Goal: Task Accomplishment & Management: Manage account settings

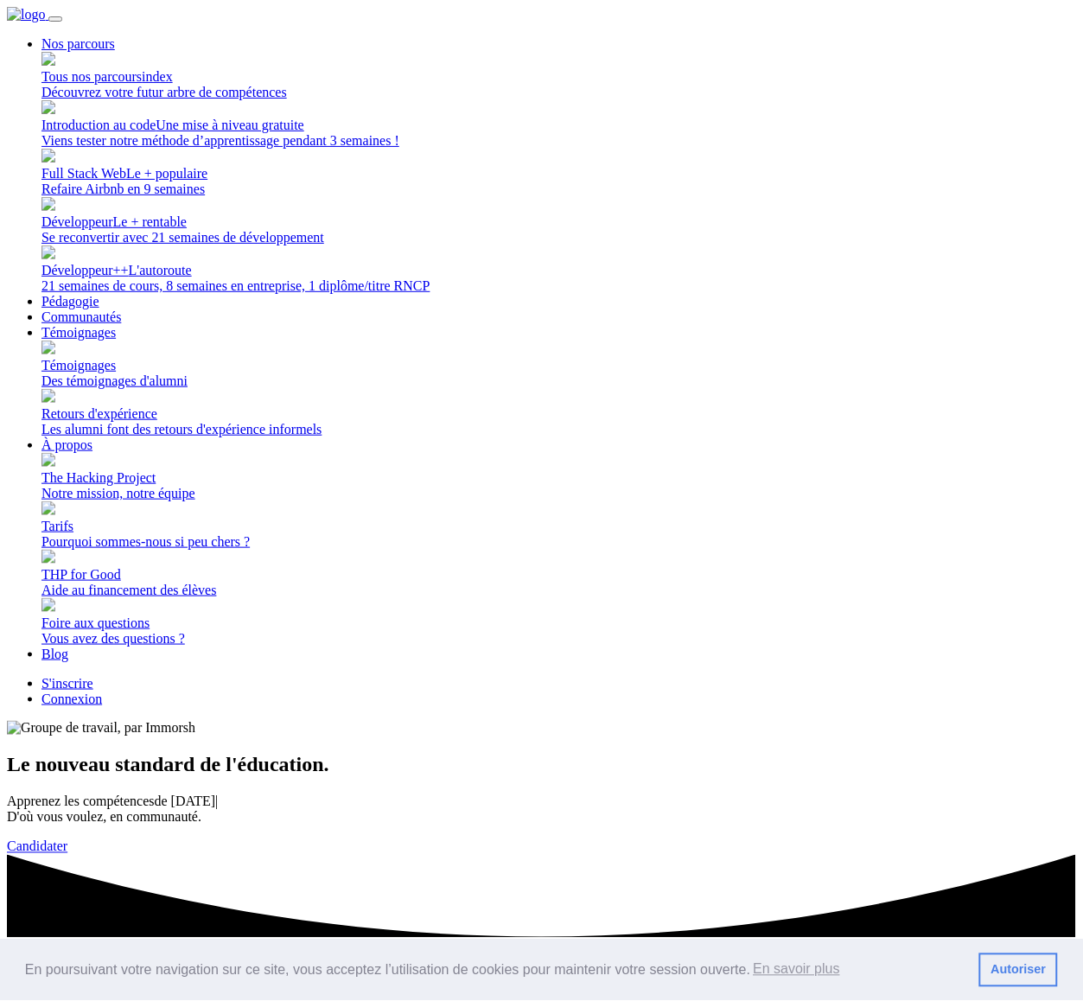
click at [93, 676] on link "S'inscrire" at bounding box center [67, 683] width 52 height 15
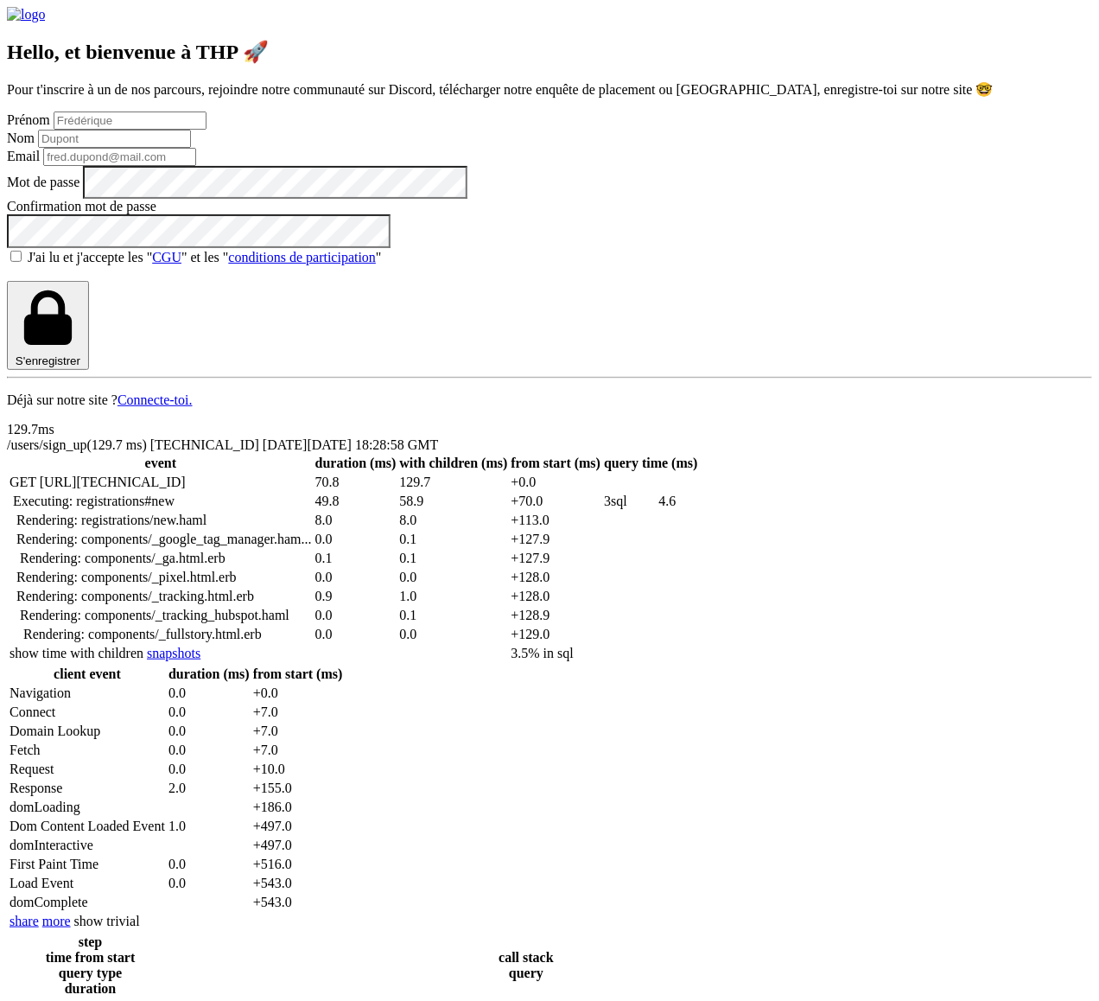
click at [181, 264] on link "CGU" at bounding box center [166, 257] width 29 height 15
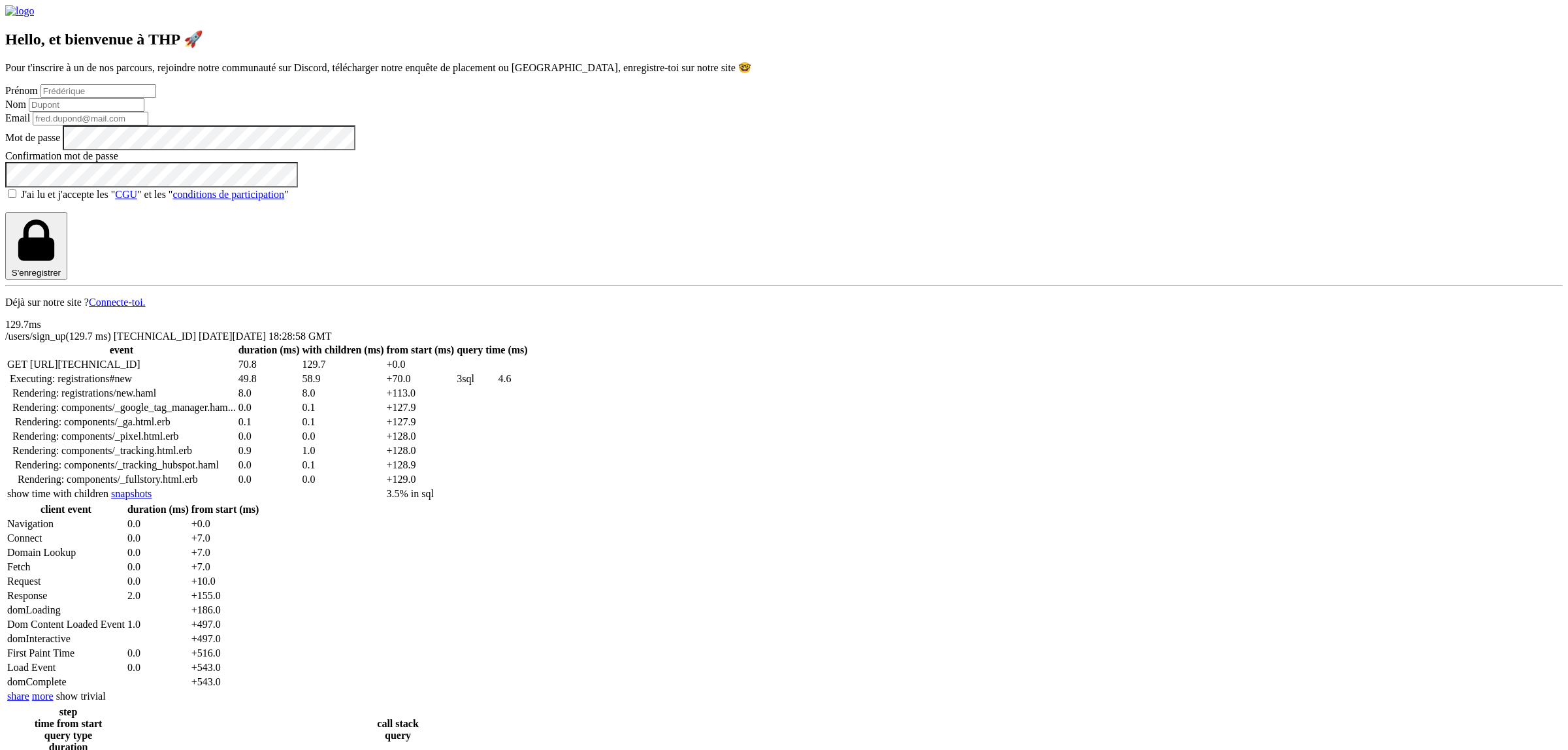
drag, startPoint x: 1039, startPoint y: 526, endPoint x: 1074, endPoint y: 528, distance: 35.1
click at [830, 200] on div "J'ai lu et j'accepte les " CGU " et les " conditions de participation "" at bounding box center [784, 194] width 1557 height 13
drag, startPoint x: 1336, startPoint y: 530, endPoint x: 1034, endPoint y: 524, distance: 302.1
click at [830, 308] on div "Hello, et bienvenue à THP 🚀 Pour t'inscrire à un de nos parcours, rejoindre not…" at bounding box center [784, 157] width 1557 height 303
copy div "J'ai lu et j'accepte les " CGU " et les " conditions de participation ""
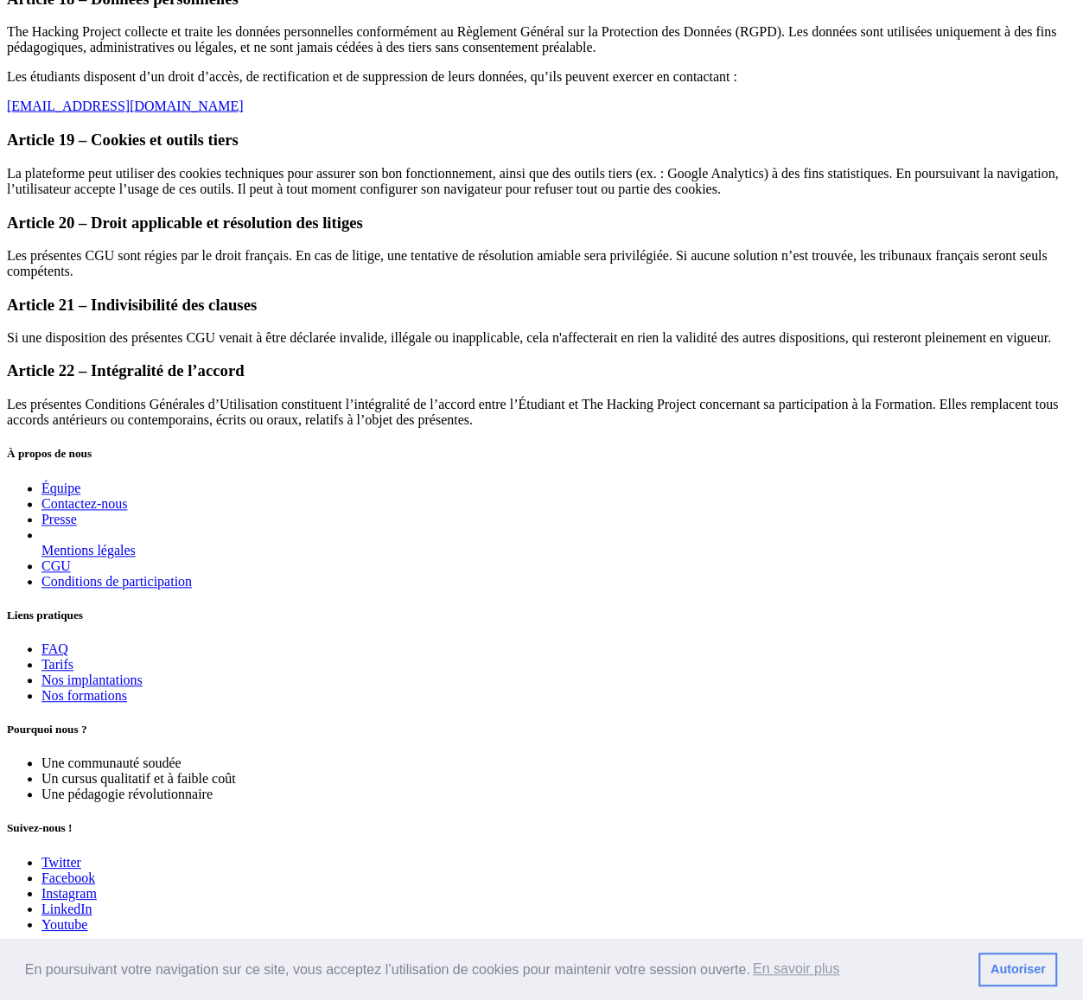
scroll to position [5170, 0]
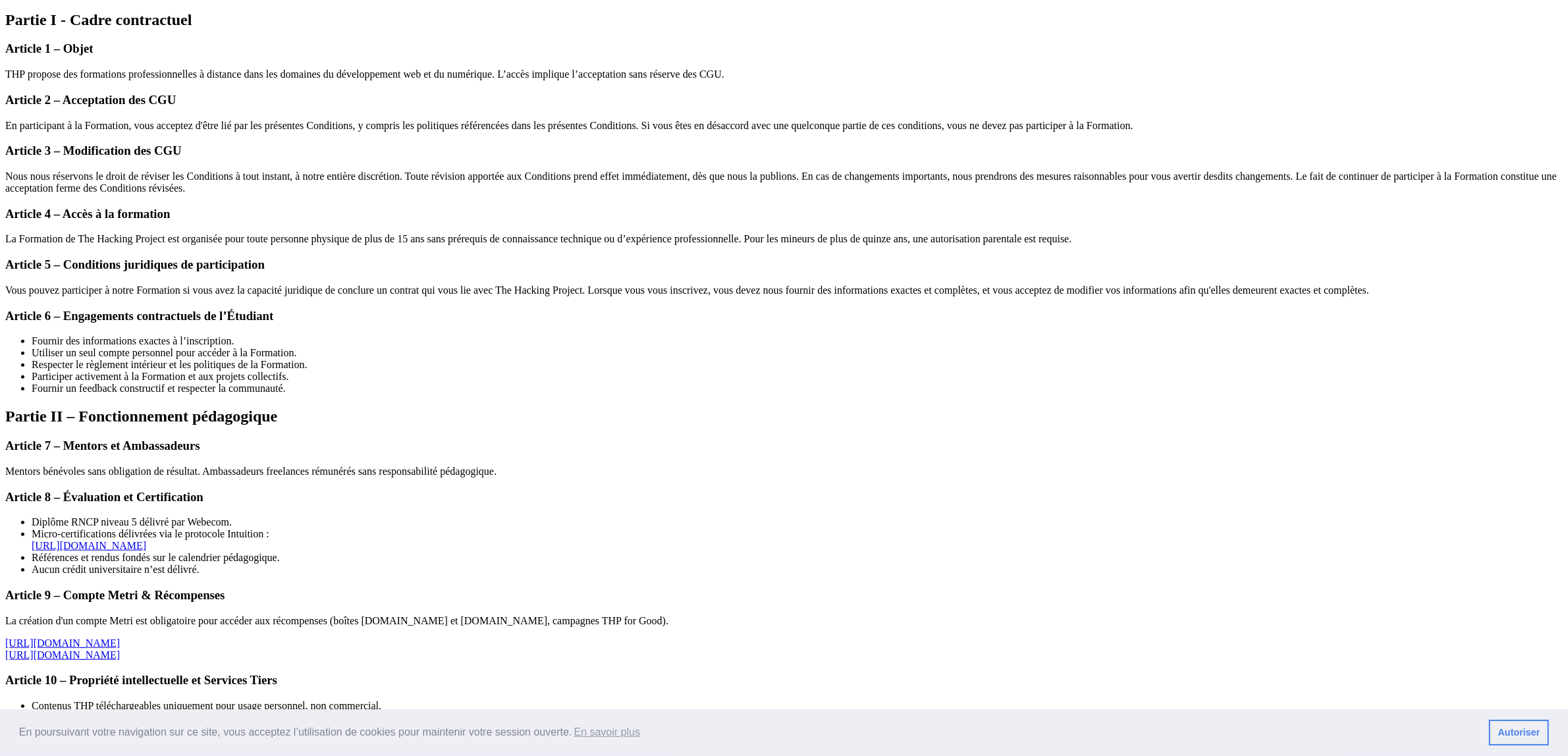
scroll to position [741, 0]
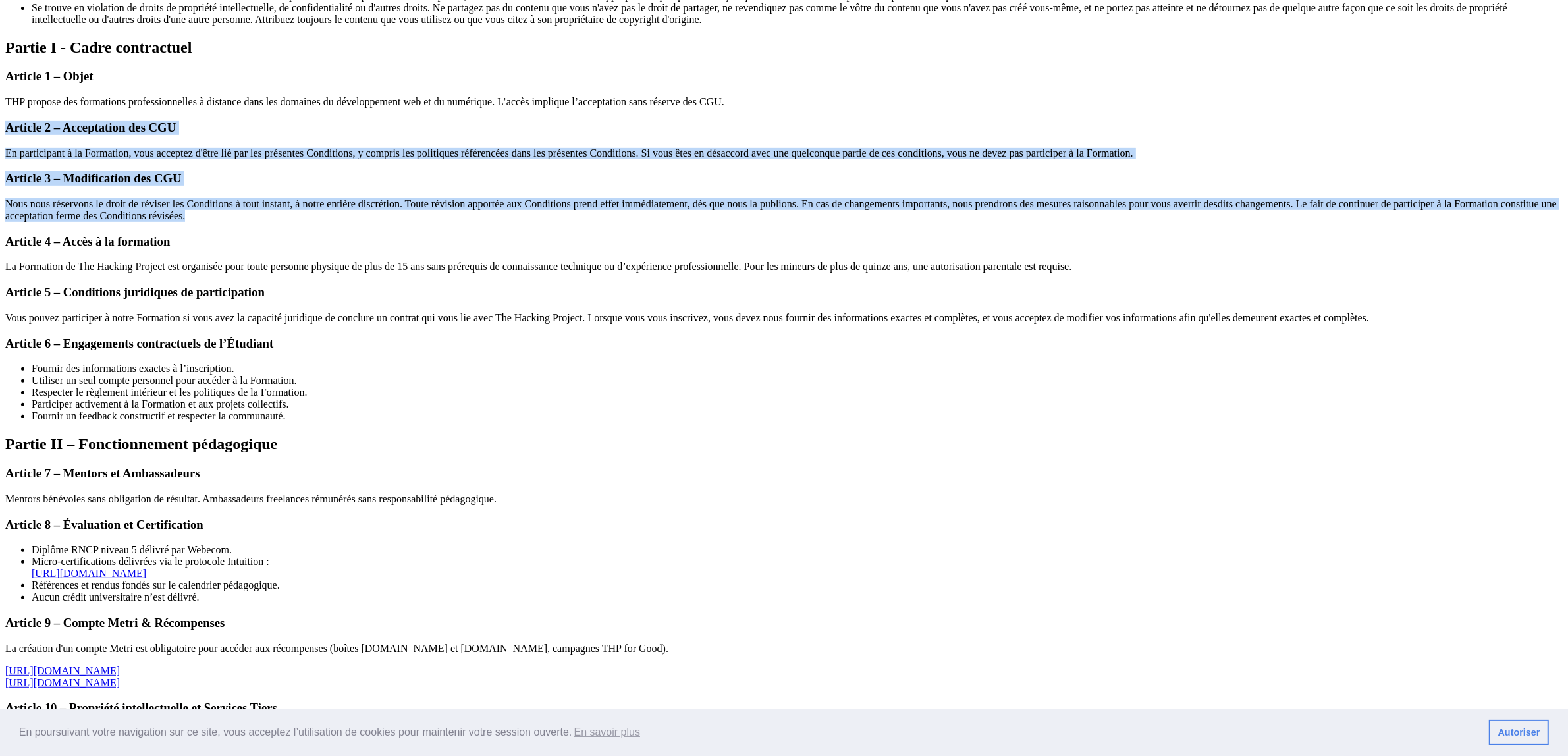
drag, startPoint x: 703, startPoint y: 399, endPoint x: 519, endPoint y: 208, distance: 265.2
copy article "Article 2 – Acceptation des CGU En participant à la Formation, vous acceptez d'…"
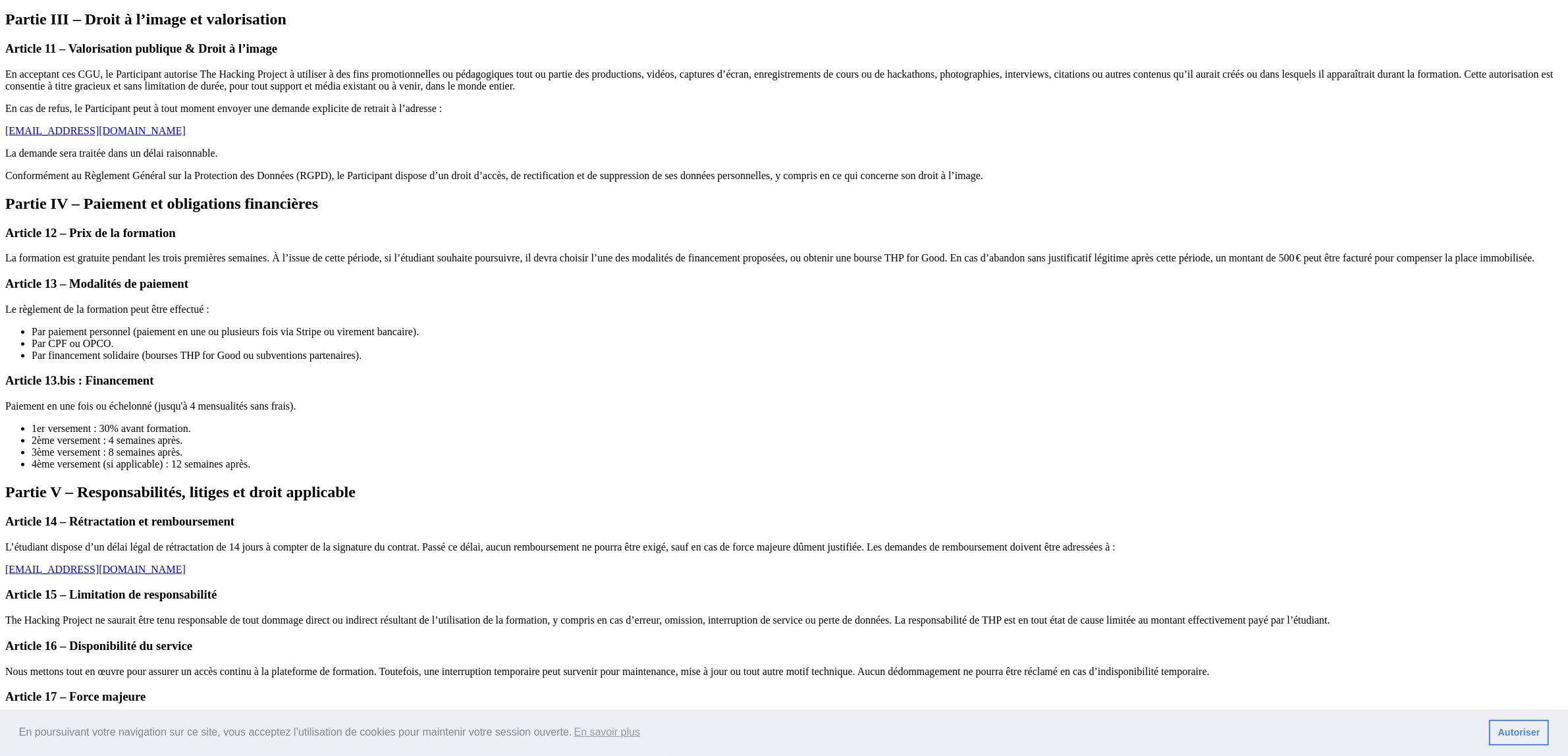
scroll to position [1565, 0]
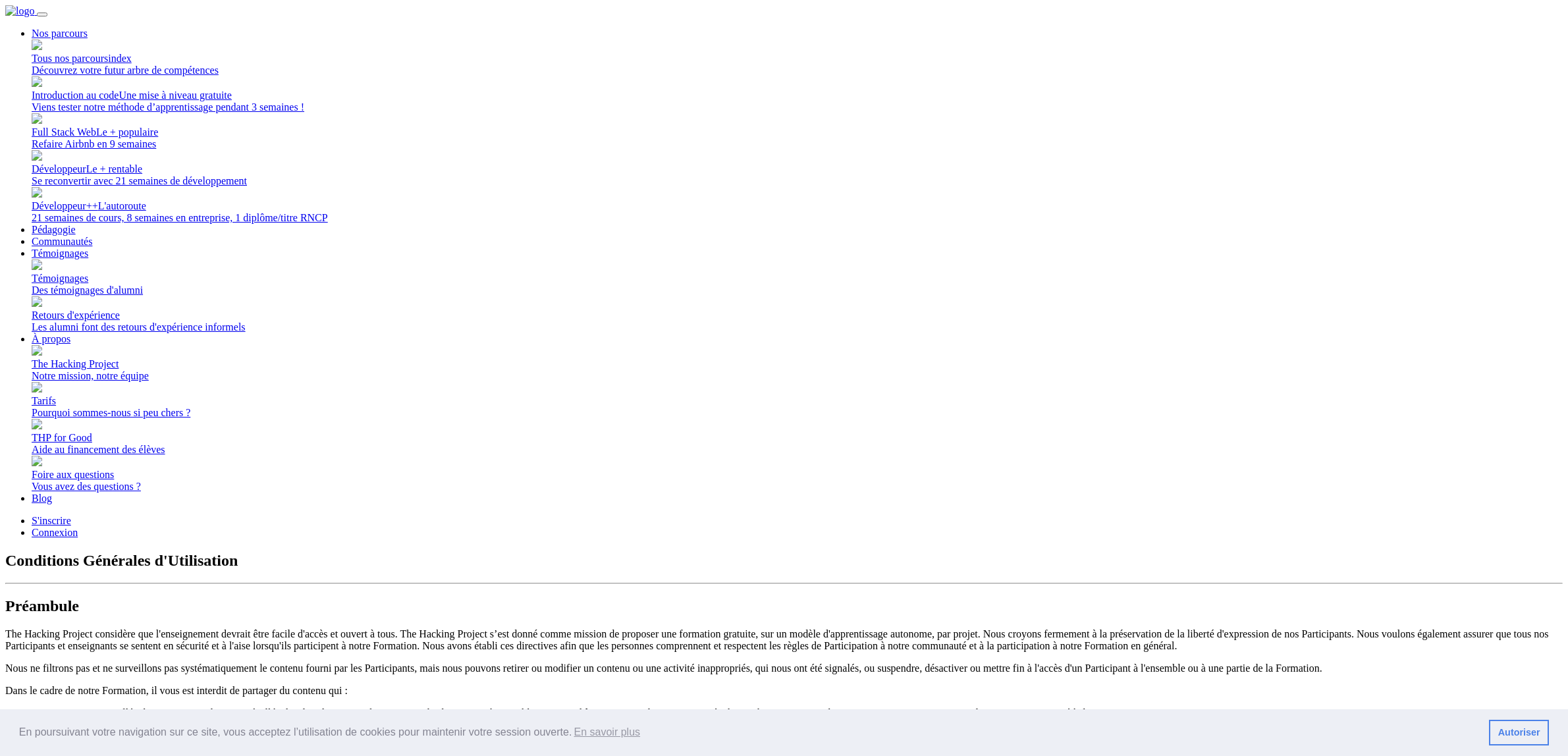
scroll to position [1565, 0]
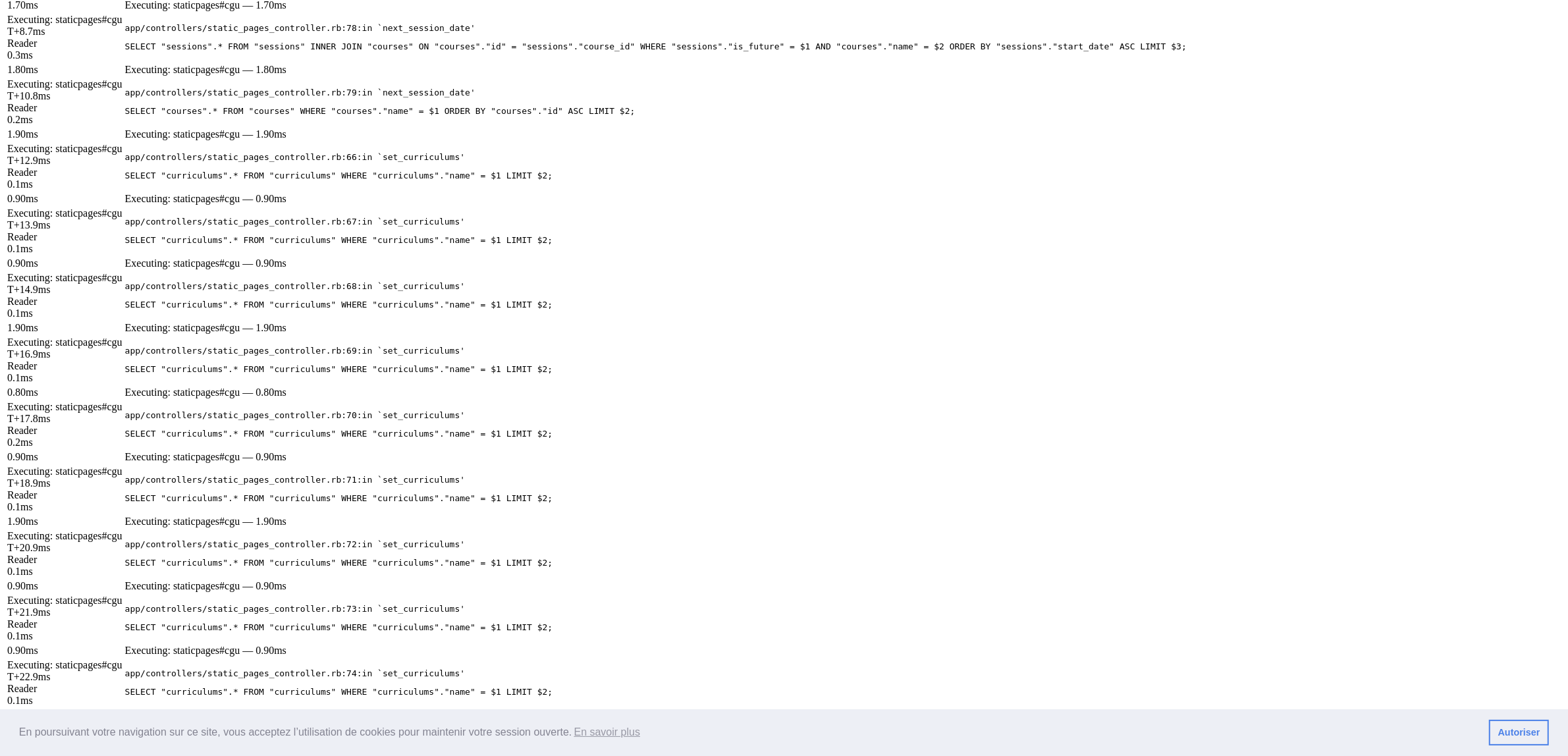
scroll to position [3958, 0]
drag, startPoint x: 1035, startPoint y: 28, endPoint x: 1029, endPoint y: 53, distance: 25.7
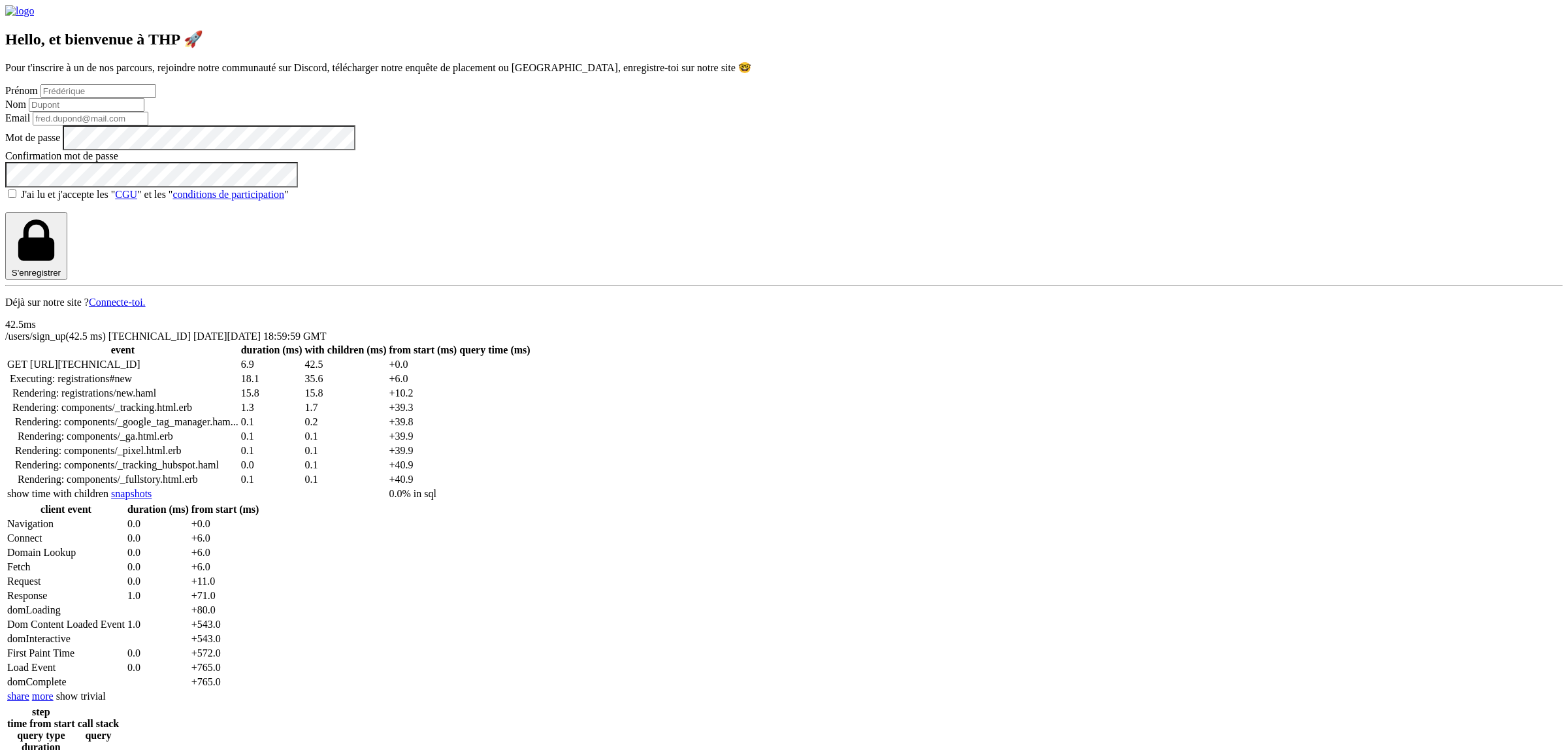
click at [284, 200] on link "conditions de participation" at bounding box center [228, 194] width 112 height 11
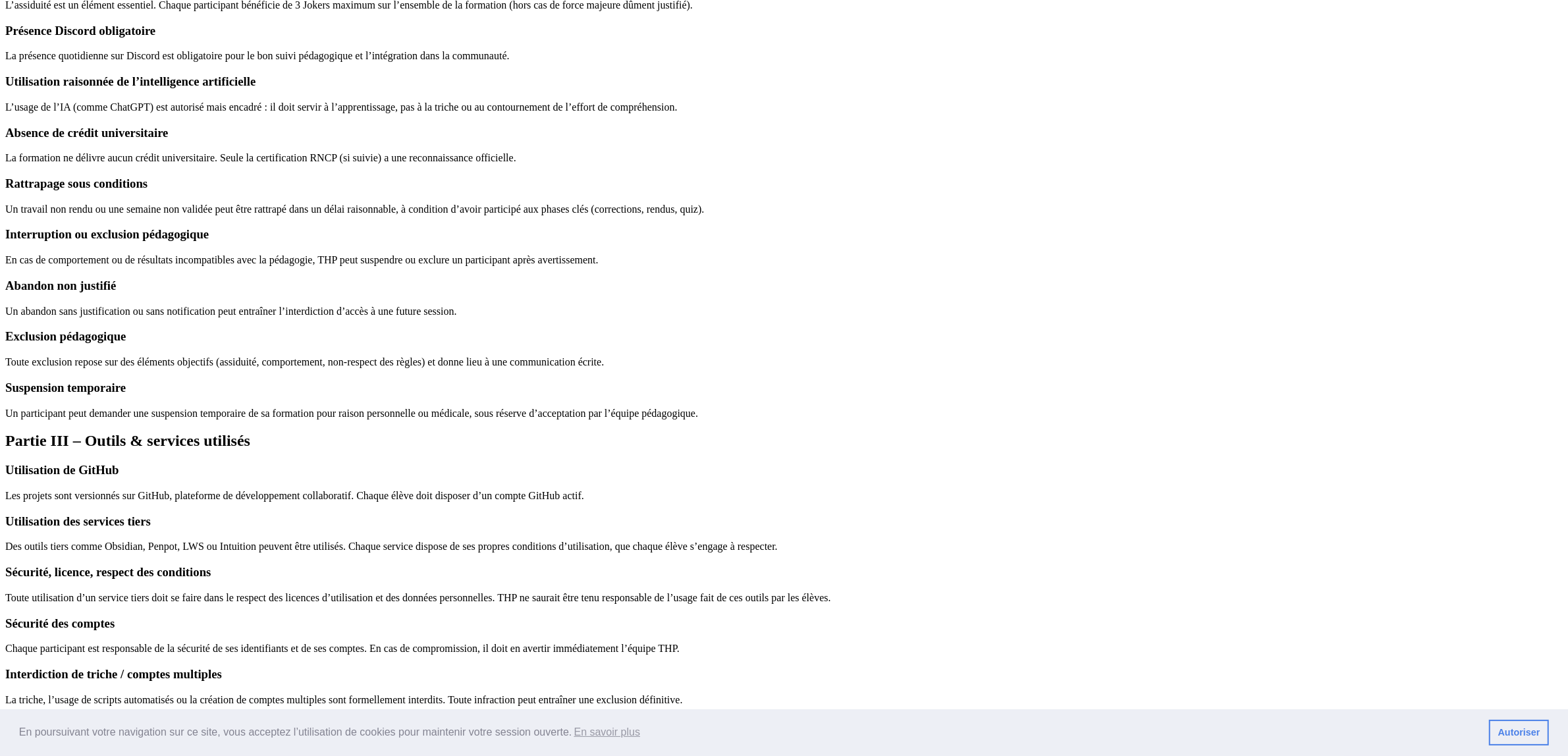
scroll to position [905, 0]
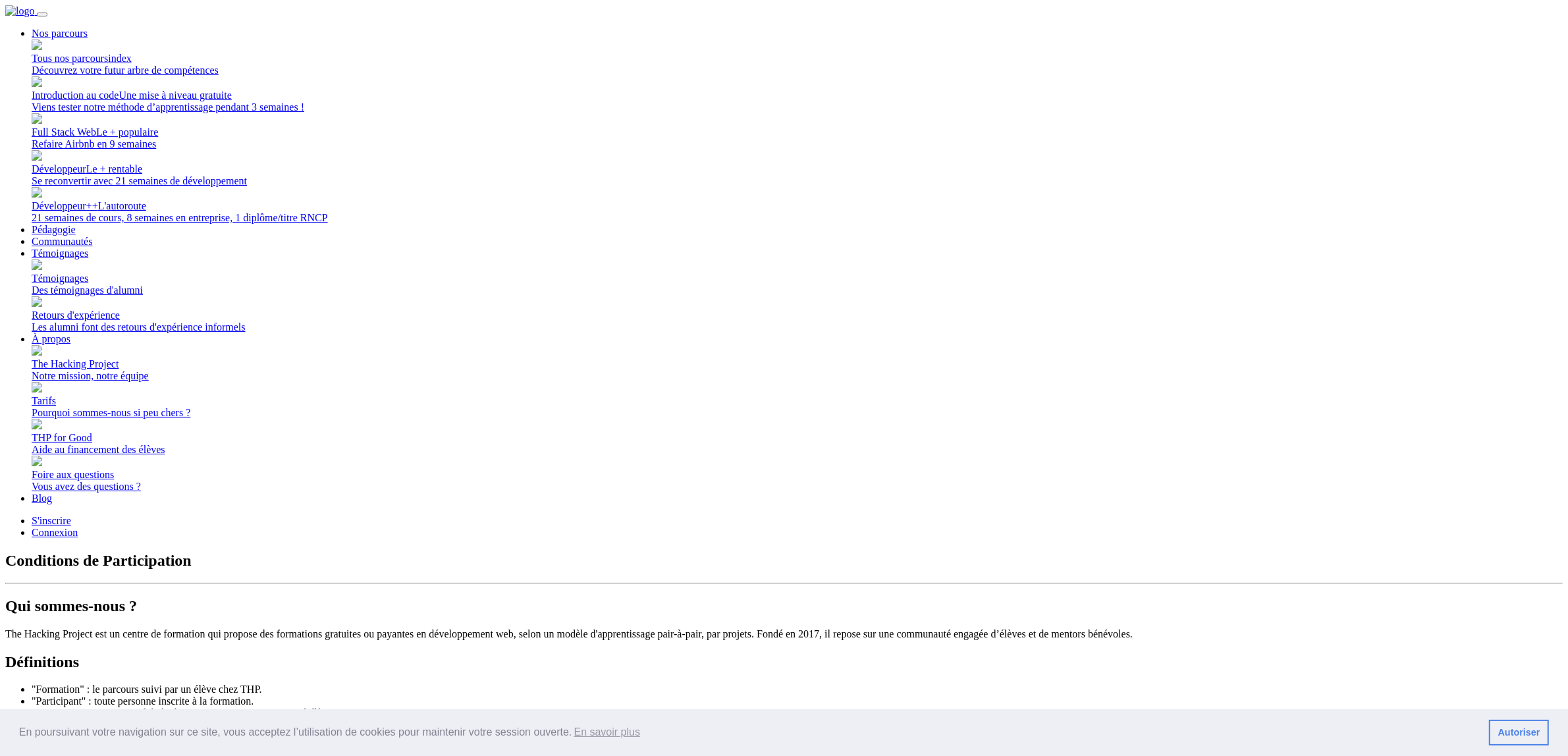
click at [78, 527] on link "Connexion" at bounding box center [54, 532] width 46 height 11
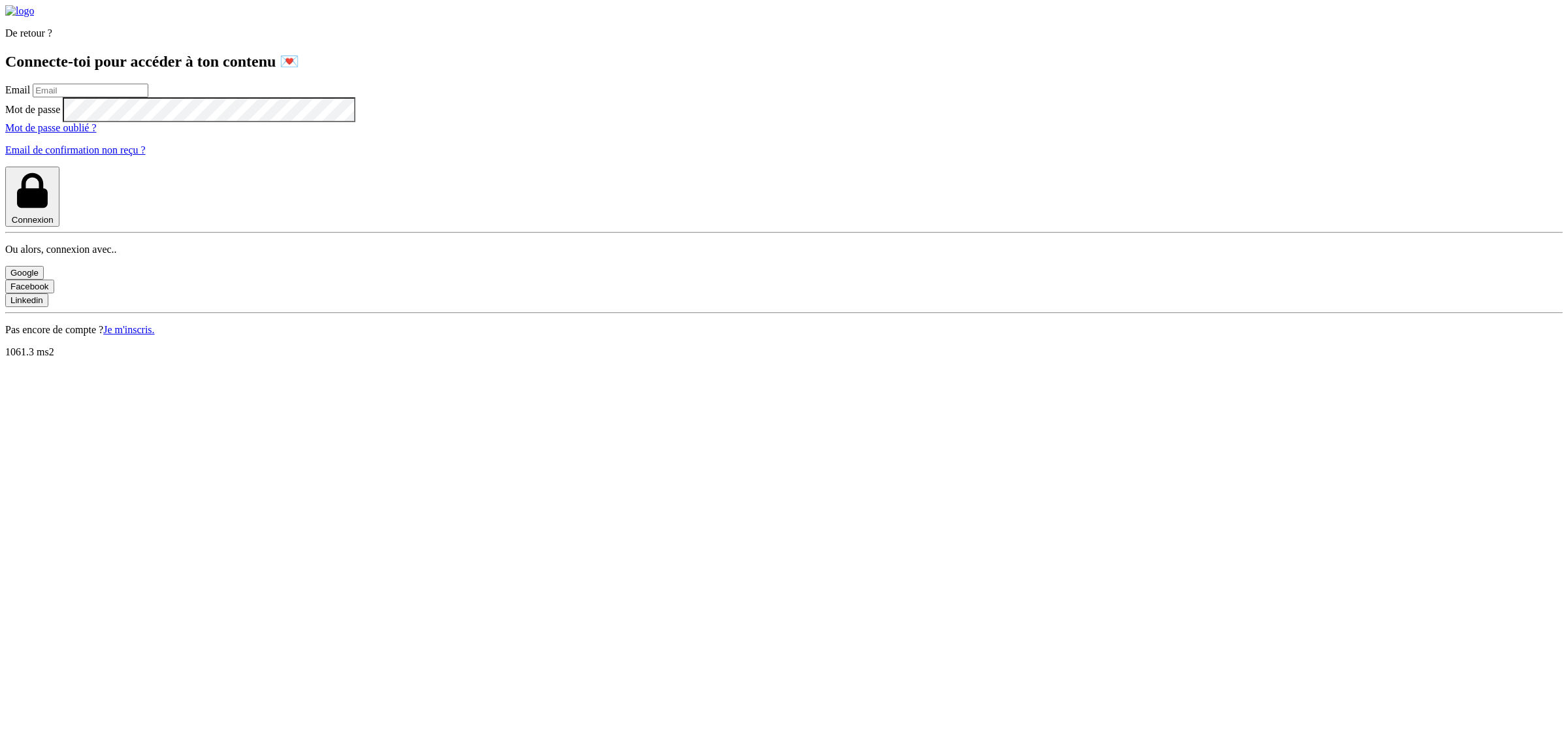
click at [148, 98] on input "email" at bounding box center [90, 91] width 116 height 14
type input "[PERSON_NAME][EMAIL_ADDRESS][PERSON_NAME][DOMAIN_NAME]"
click at [60, 226] on button "Connexion" at bounding box center [33, 196] width 54 height 60
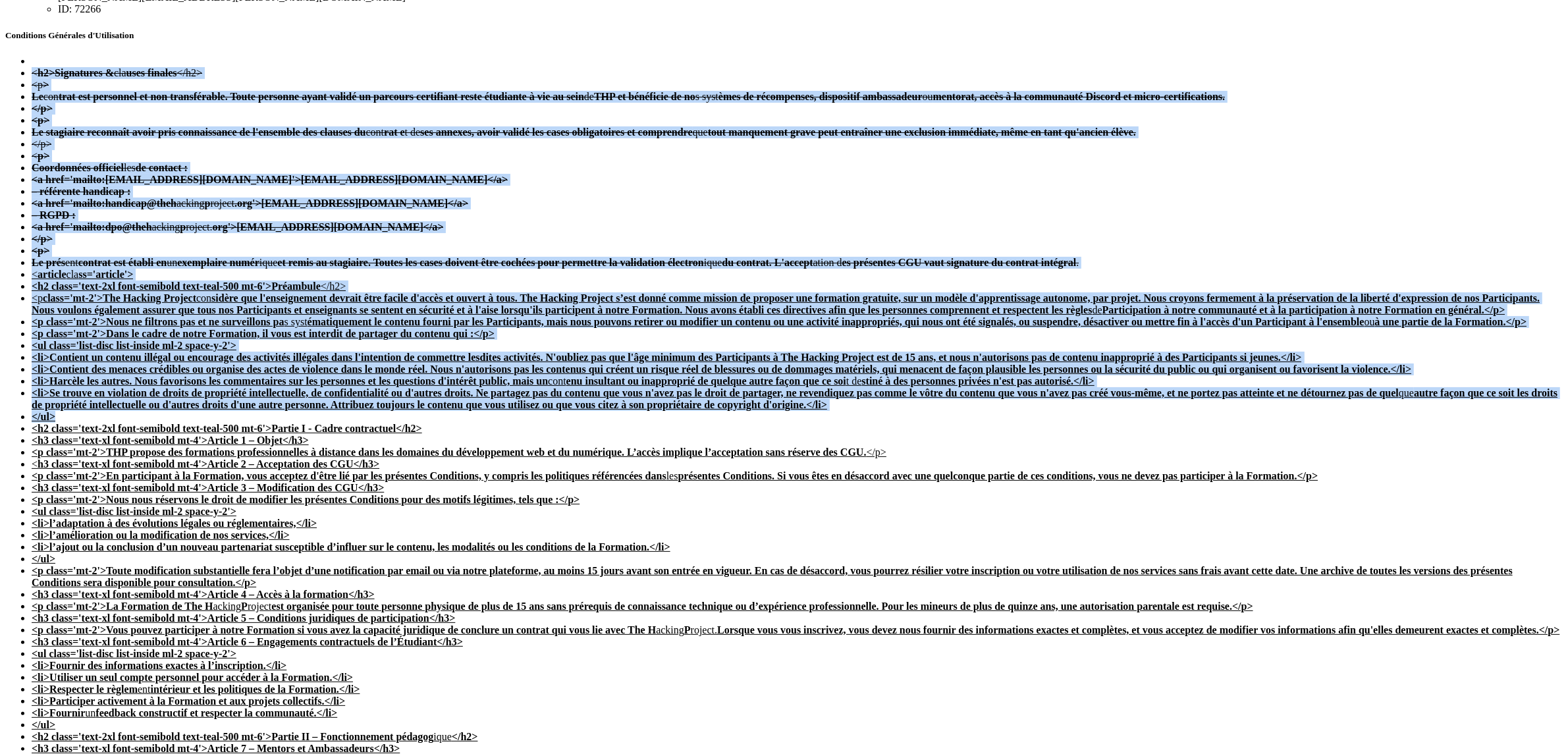
scroll to position [412, 0]
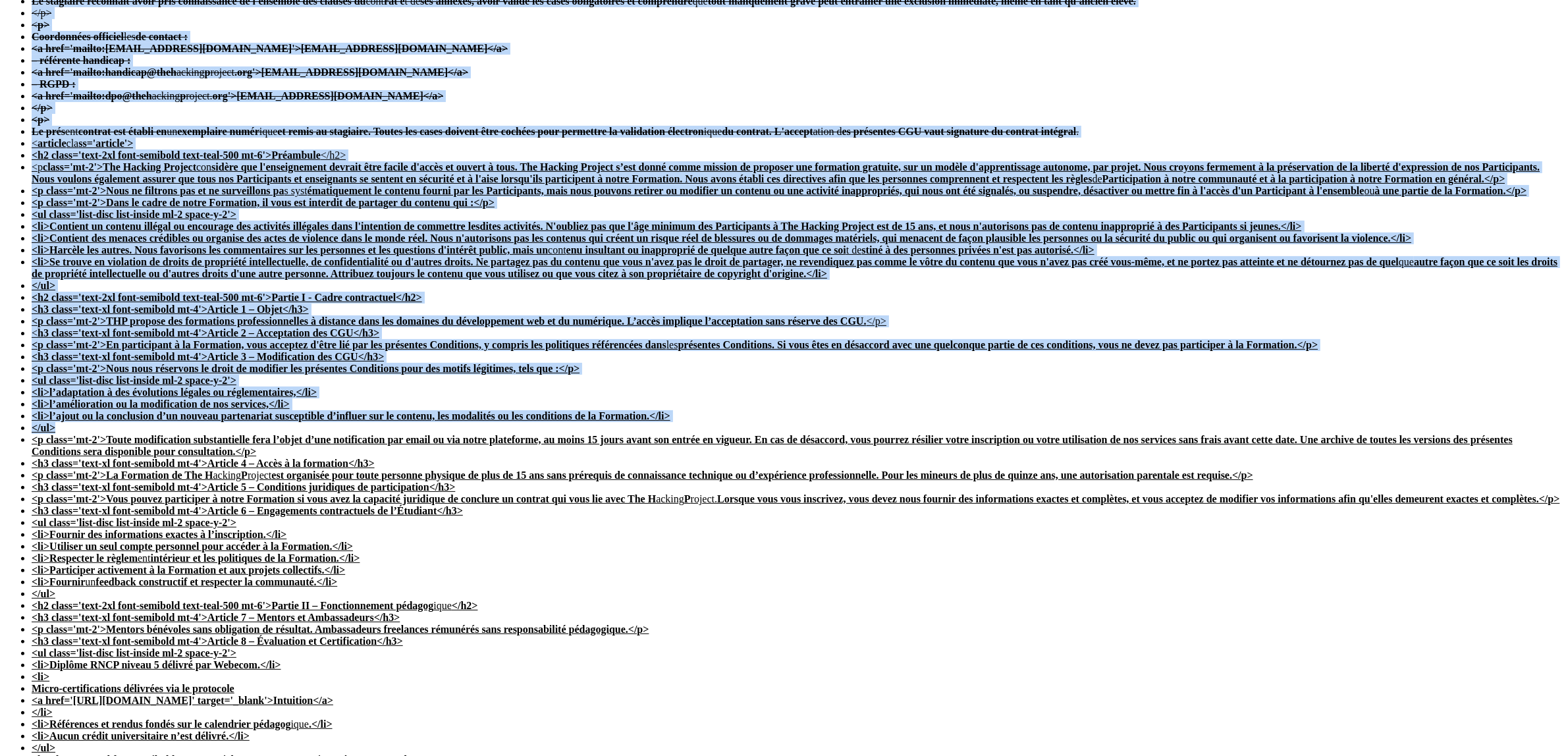
drag, startPoint x: 525, startPoint y: 93, endPoint x: 894, endPoint y: 640, distance: 659.8
click at [894, 640] on ul "< h2>Signatures & cla uses finales </h2> <p > Le con trat est personnel et non …" at bounding box center [784, 754] width 1557 height 1660
copy ul "< l6>Ipsumdolor & sit amet consect </a6> <e > Se doe temp inc utlaboree do mag …"
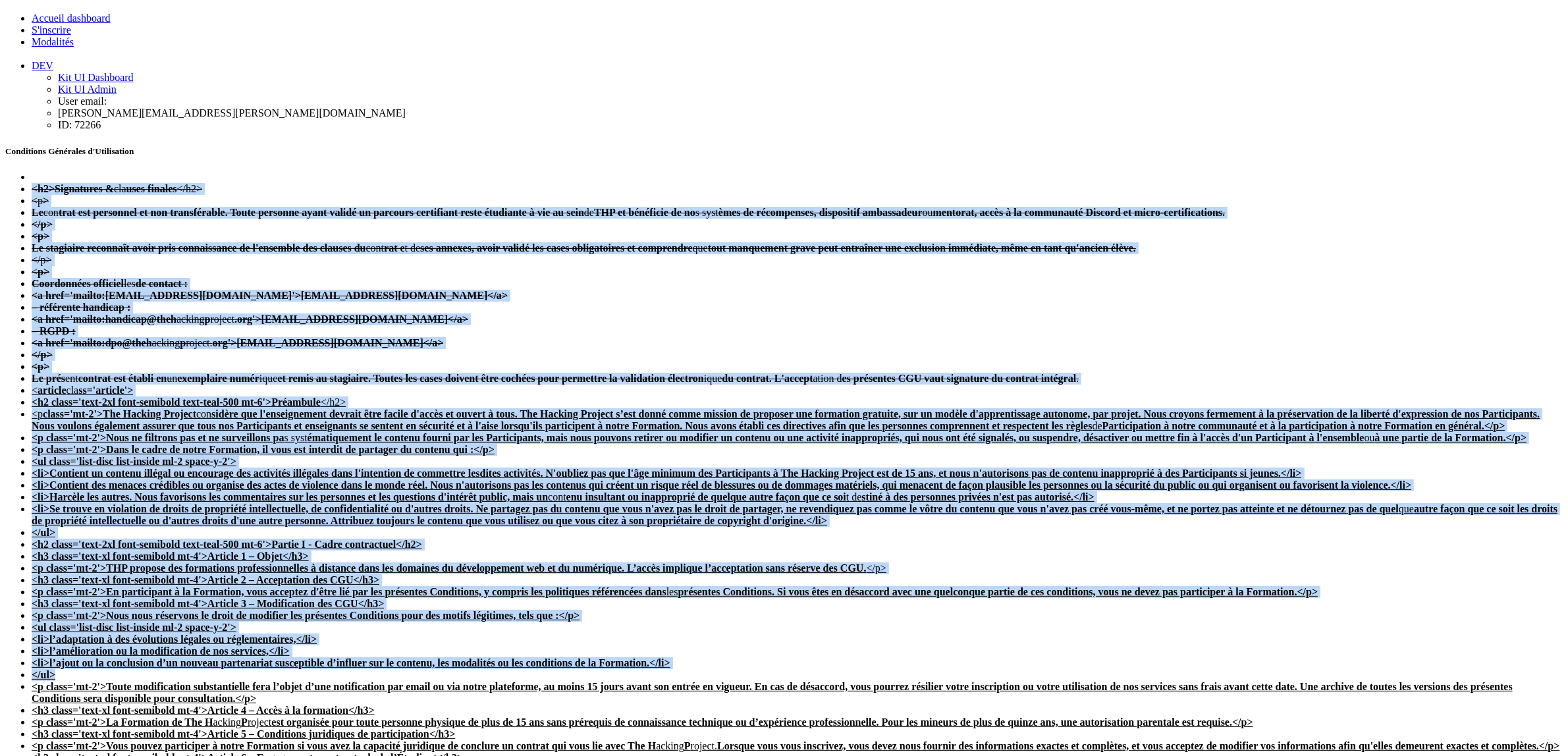
scroll to position [82, 0]
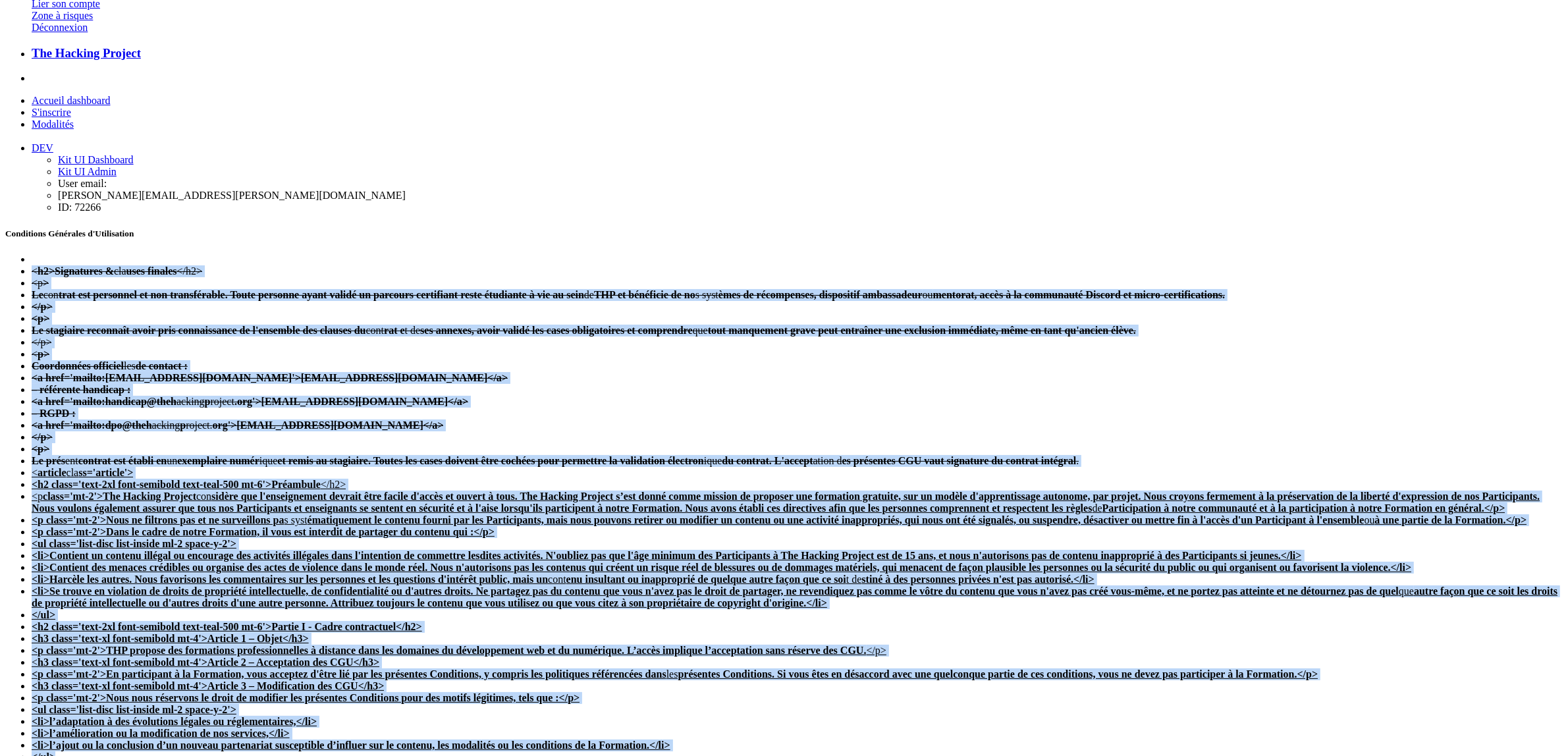
click at [668, 444] on li "<p>" at bounding box center [796, 450] width 1531 height 12
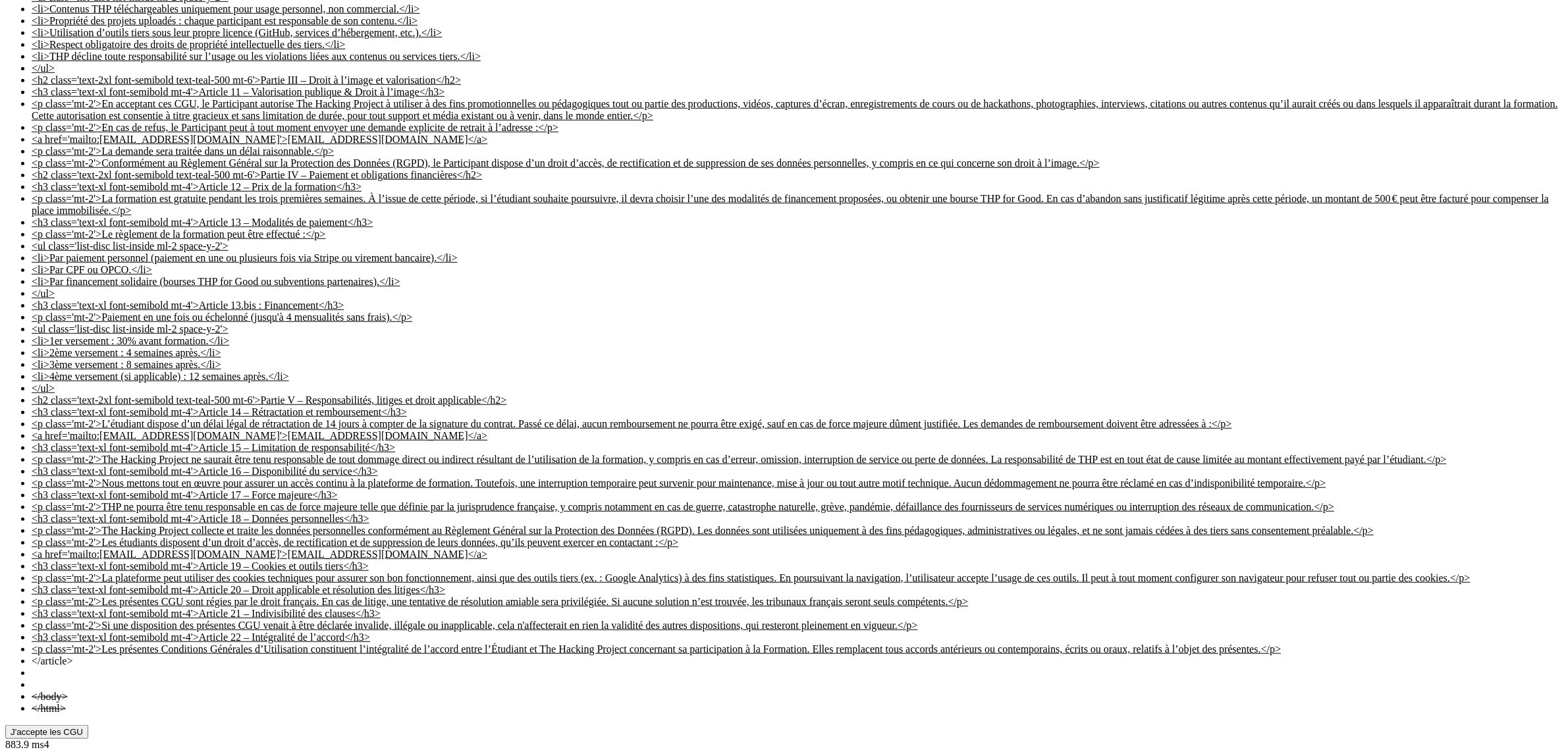
scroll to position [2368, 0]
